Goal: Task Accomplishment & Management: Complete application form

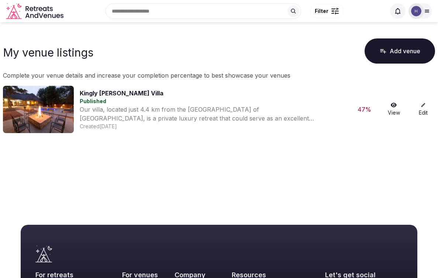
click at [360, 109] on div "47 %" at bounding box center [365, 109] width 24 height 9
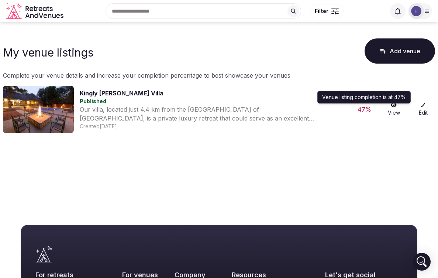
click at [366, 98] on div "Venue listing completion is at 47 % Venue listing completion is at 47 %" at bounding box center [364, 97] width 93 height 13
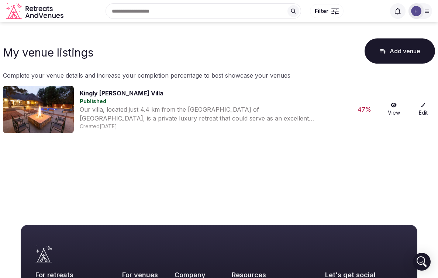
click at [424, 107] on icon at bounding box center [423, 104] width 5 height 5
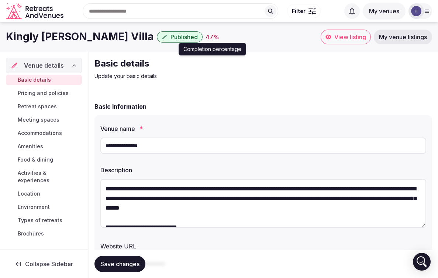
click at [206, 38] on div "47 %" at bounding box center [213, 37] width 14 height 9
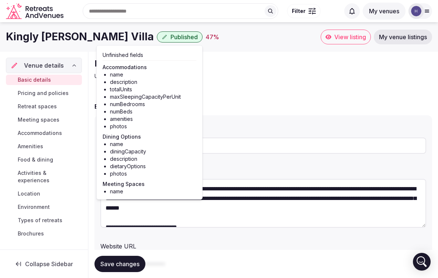
click at [206, 38] on div "47 %" at bounding box center [213, 37] width 14 height 9
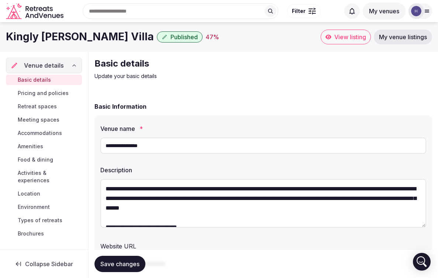
click at [49, 132] on span "Accommodations" at bounding box center [40, 132] width 44 height 7
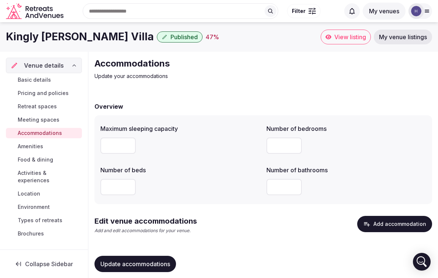
click at [70, 67] on div "Venue details" at bounding box center [44, 65] width 66 height 9
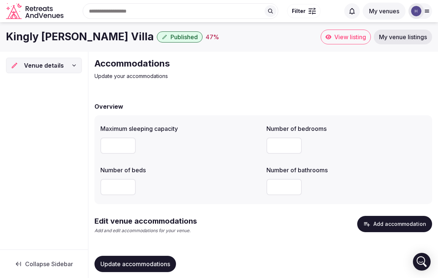
click at [70, 67] on div "Venue details" at bounding box center [44, 65] width 66 height 9
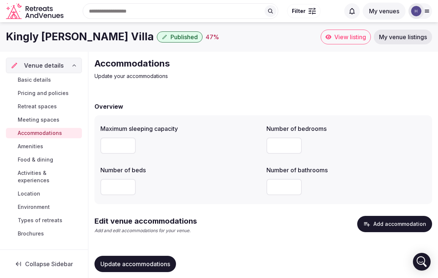
click at [70, 77] on link "Basic details" at bounding box center [44, 80] width 76 height 10
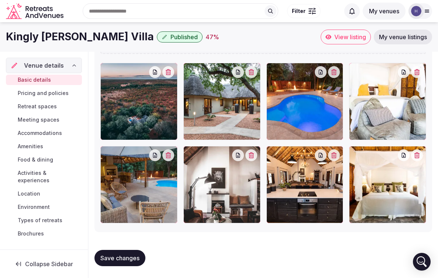
scroll to position [999, 0]
click at [51, 91] on span "Pricing and policies" at bounding box center [43, 92] width 51 height 7
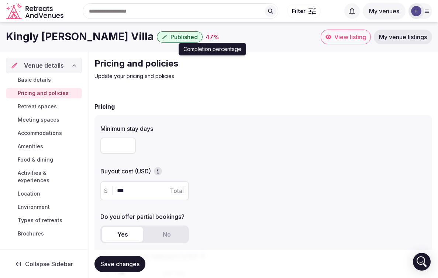
click at [206, 37] on div "47 %" at bounding box center [213, 37] width 14 height 9
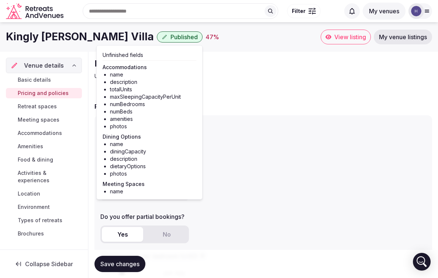
click at [206, 37] on div "47 %" at bounding box center [213, 37] width 14 height 9
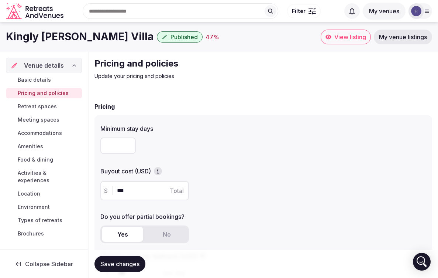
click at [33, 107] on span "Retreat spaces" at bounding box center [37, 106] width 39 height 7
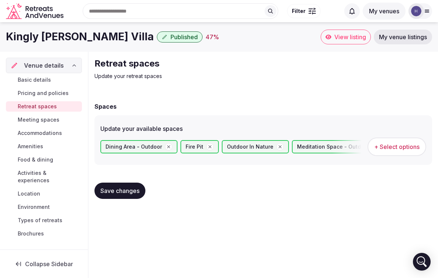
click at [35, 133] on span "Accommodations" at bounding box center [40, 132] width 44 height 7
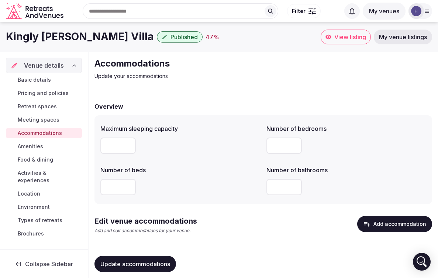
click at [377, 222] on button "Add accommodation" at bounding box center [395, 224] width 75 height 16
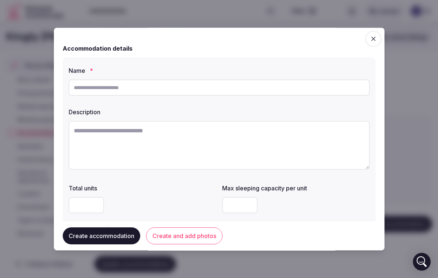
click at [277, 88] on input "text" at bounding box center [219, 87] width 301 height 16
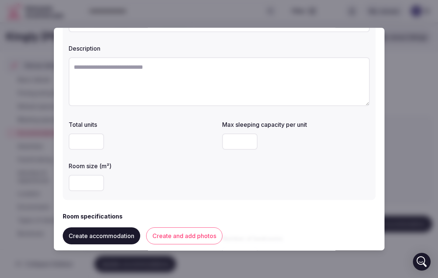
scroll to position [64, 0]
type input "**********"
click at [95, 139] on input "*" at bounding box center [86, 141] width 35 height 16
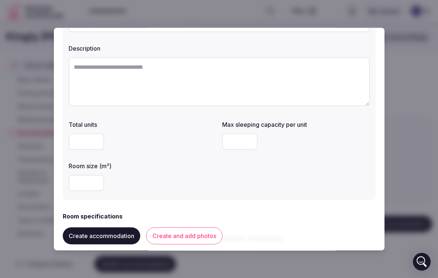
type input "*"
click at [95, 139] on input "*" at bounding box center [86, 141] width 35 height 16
click at [249, 143] on input "*" at bounding box center [239, 141] width 35 height 16
click at [251, 144] on input "*" at bounding box center [239, 141] width 35 height 16
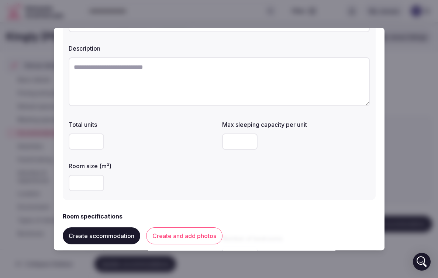
type input "*"
click at [250, 141] on input "*" at bounding box center [239, 141] width 35 height 16
click at [83, 140] on input "*" at bounding box center [86, 141] width 35 height 16
type input "*"
click at [249, 139] on input "*" at bounding box center [239, 141] width 35 height 16
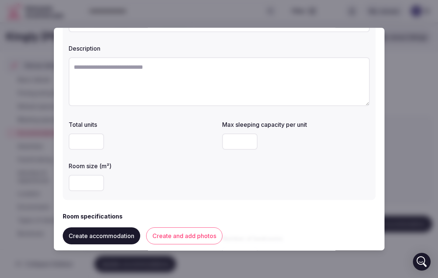
click at [249, 139] on input "*" at bounding box center [239, 141] width 35 height 16
type input "*"
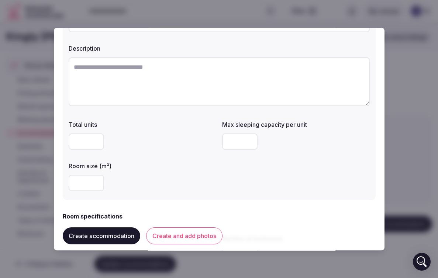
click at [249, 139] on input "*" at bounding box center [239, 141] width 35 height 16
click at [103, 215] on h2 "Room specifications" at bounding box center [93, 216] width 60 height 9
click at [90, 219] on h2 "Room specifications" at bounding box center [93, 216] width 60 height 9
click at [164, 236] on button "Create and add photos" at bounding box center [184, 235] width 76 height 17
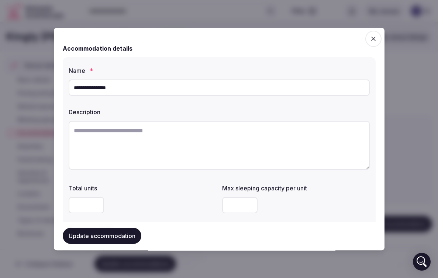
scroll to position [0, 0]
click at [373, 40] on icon "button" at bounding box center [373, 38] width 7 height 7
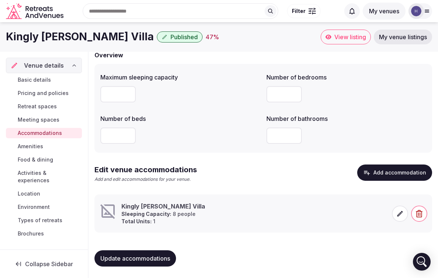
scroll to position [51, 0]
click at [418, 212] on icon "button" at bounding box center [419, 213] width 7 height 7
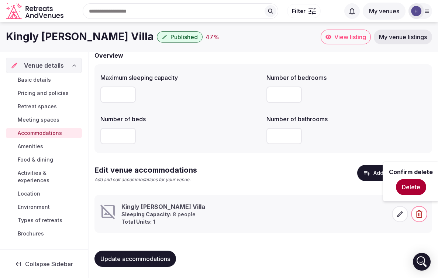
click at [410, 188] on button "Delete" at bounding box center [411, 187] width 30 height 16
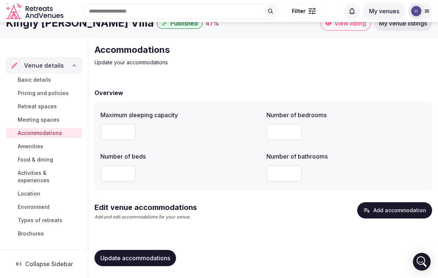
scroll to position [13, 0]
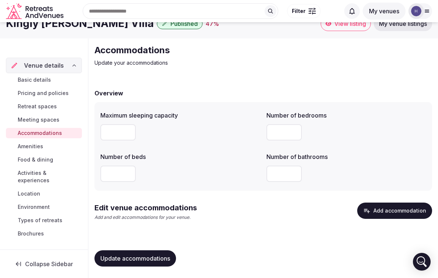
click at [110, 258] on span "Update accommodations" at bounding box center [135, 257] width 70 height 7
click at [50, 143] on link "Amenities" at bounding box center [44, 146] width 76 height 10
